Goal: Find specific page/section

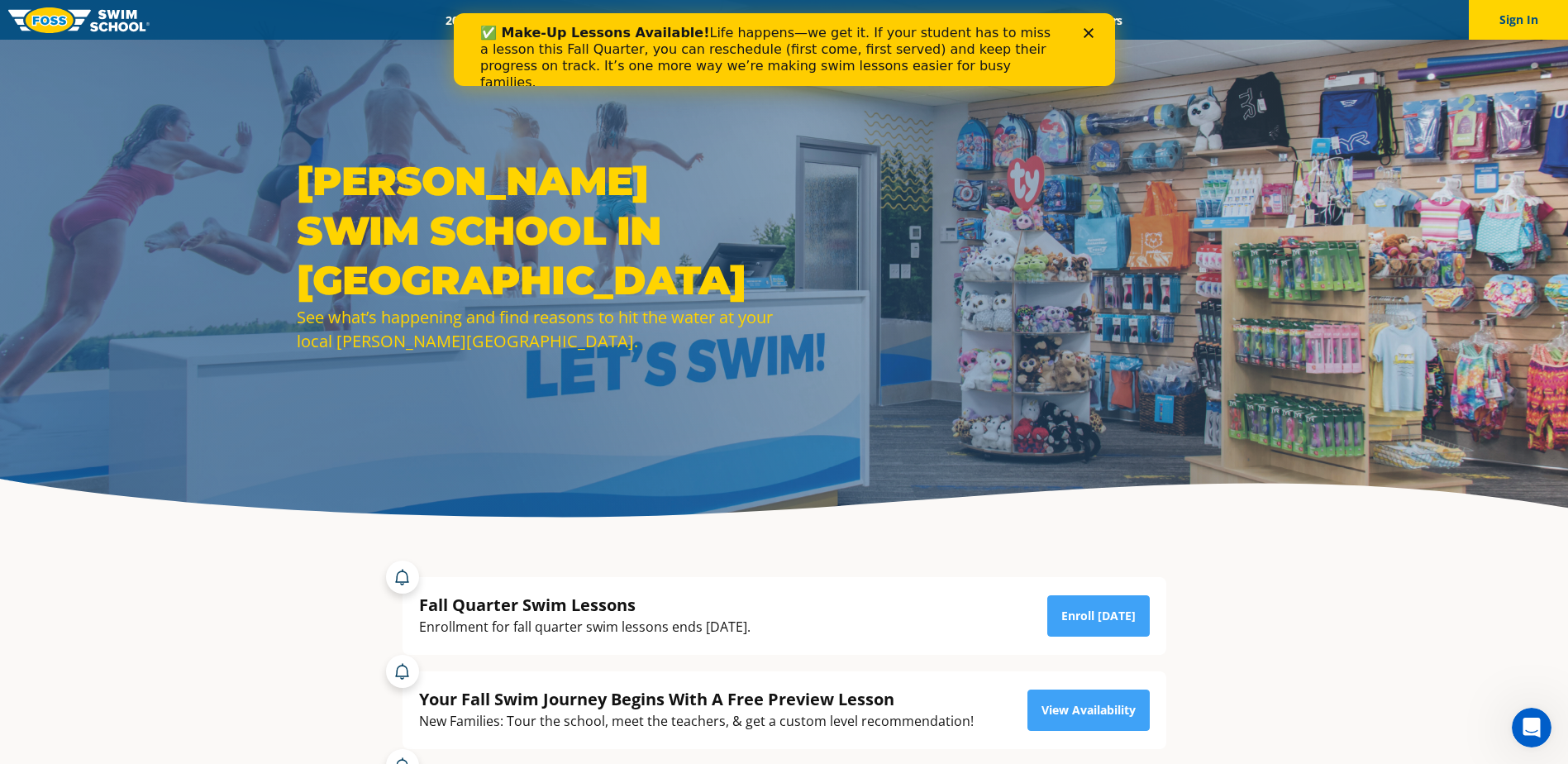
click at [1093, 33] on div "Close" at bounding box center [1091, 33] width 16 height 10
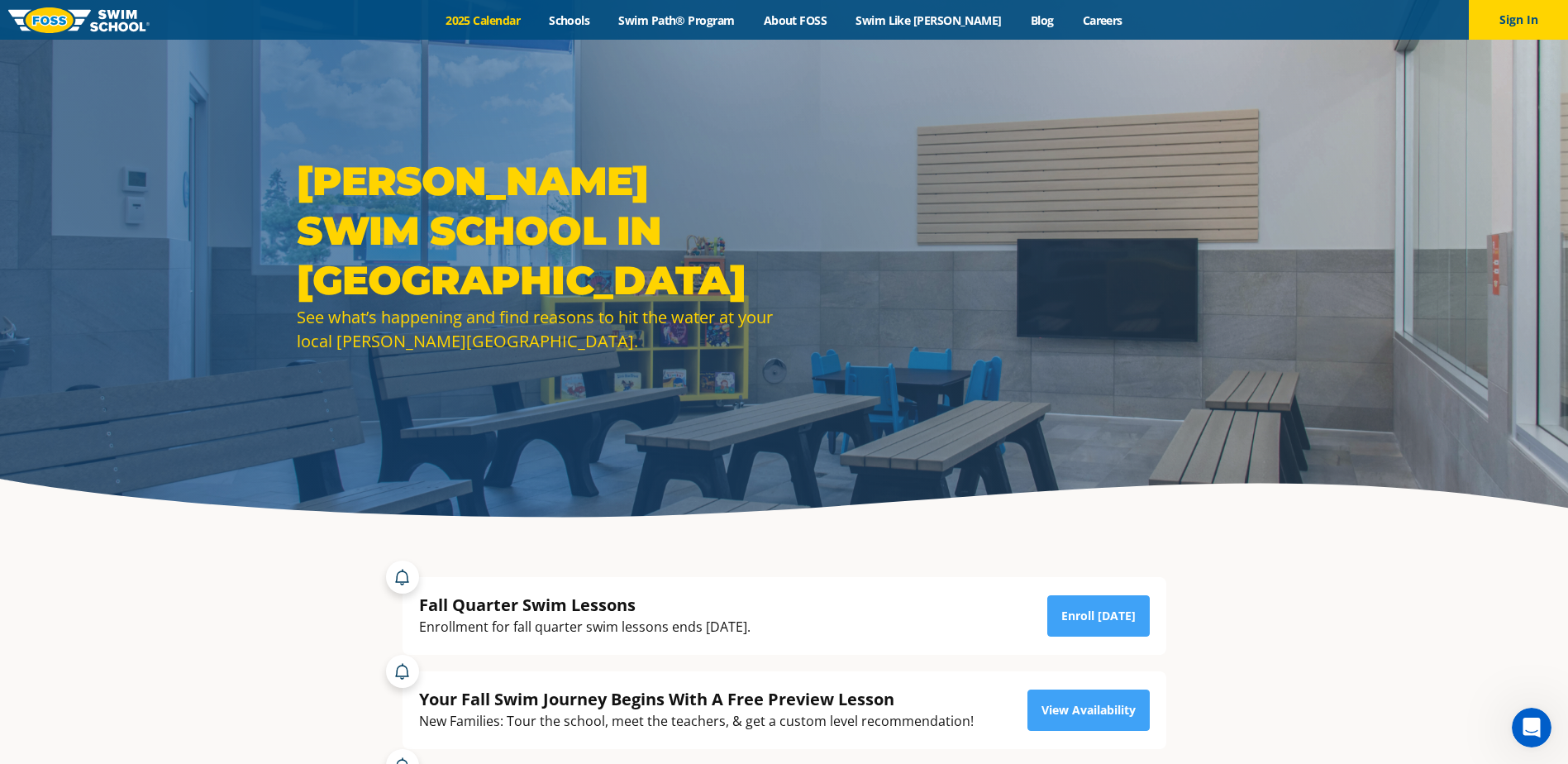
click at [499, 21] on link "2025 Calendar" at bounding box center [483, 20] width 104 height 15
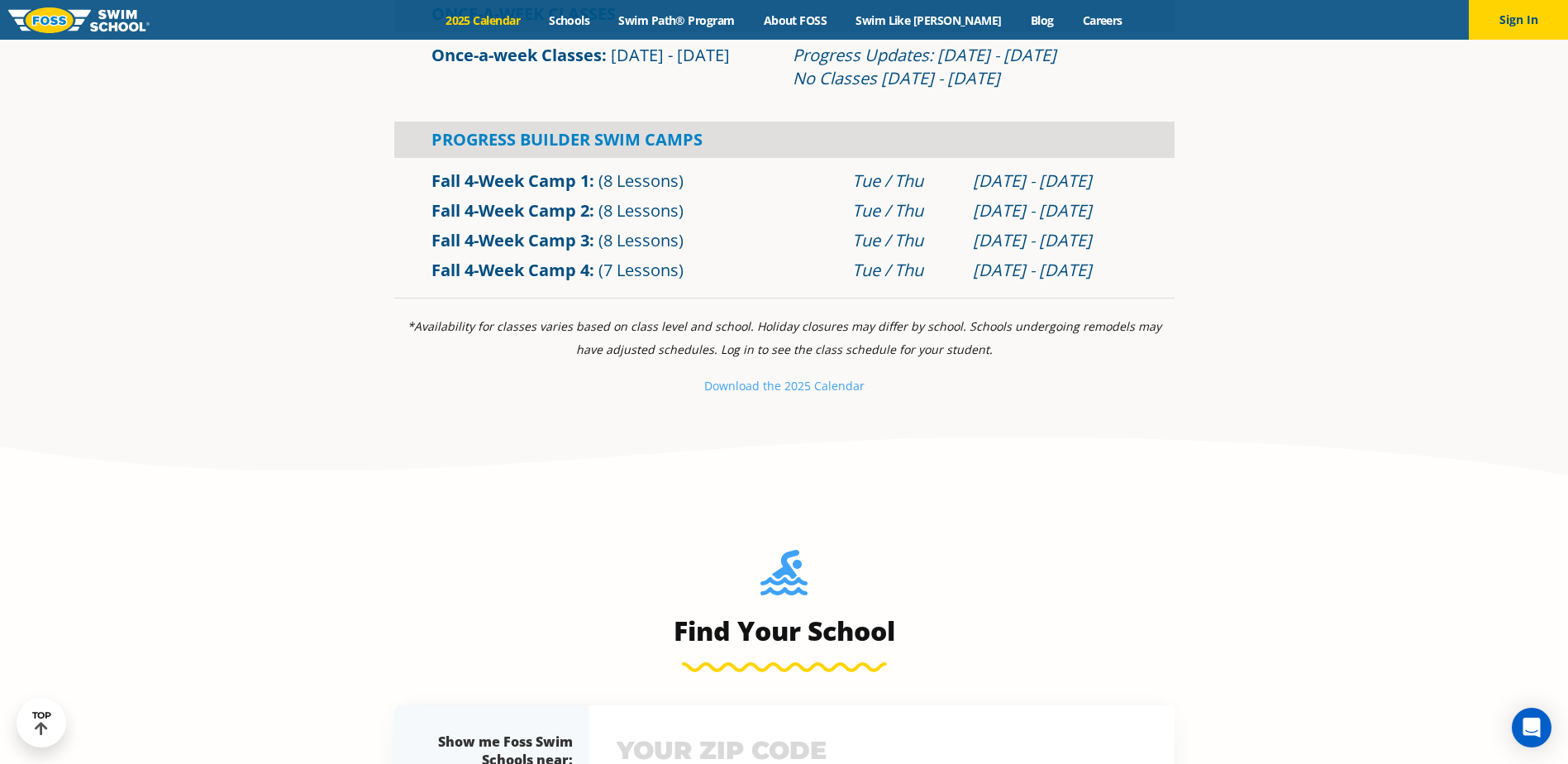
scroll to position [827, 0]
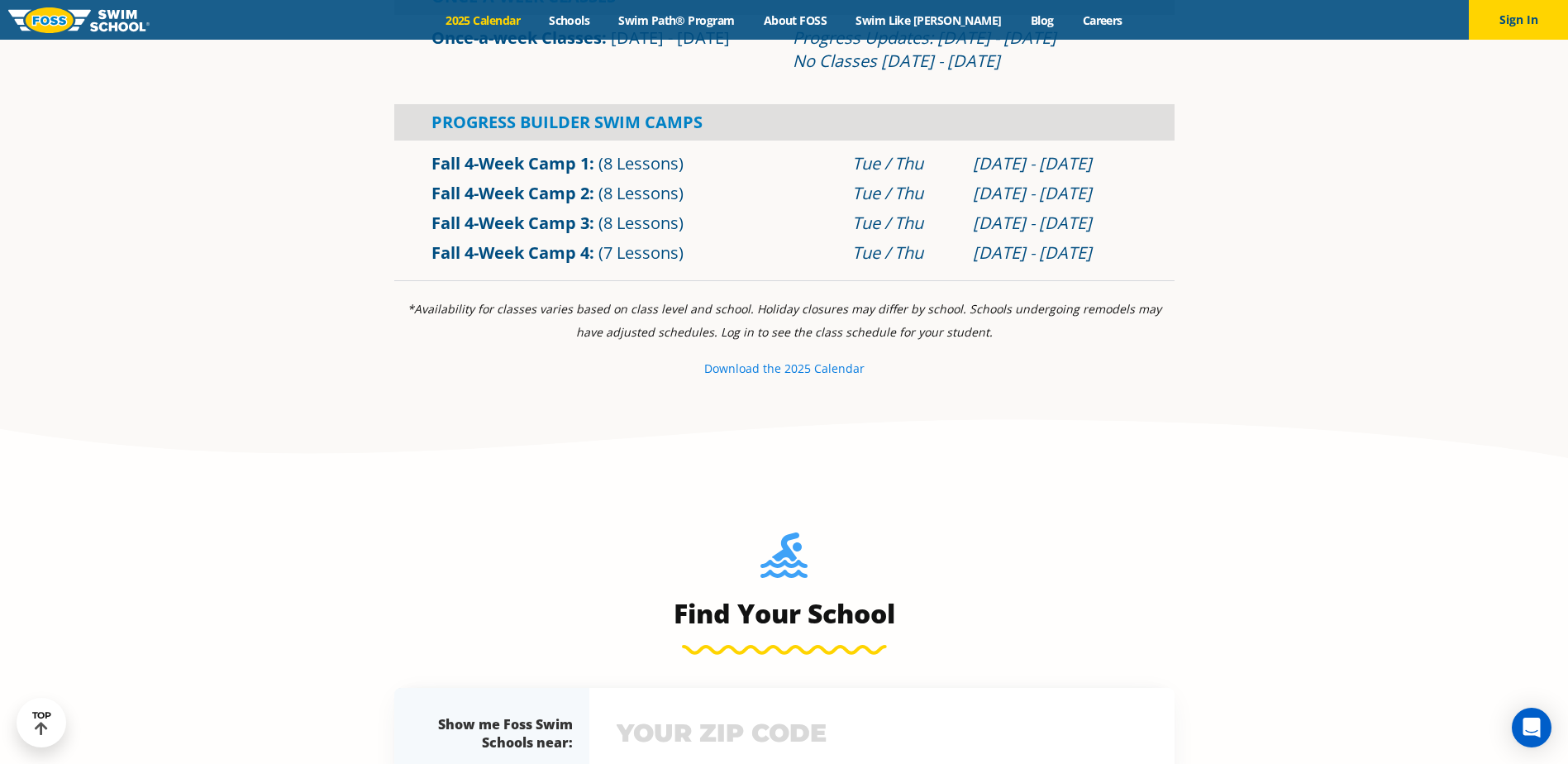
click at [823, 369] on small "e 2025 Calendar" at bounding box center [819, 368] width 90 height 15
